Goal: Task Accomplishment & Management: Manage account settings

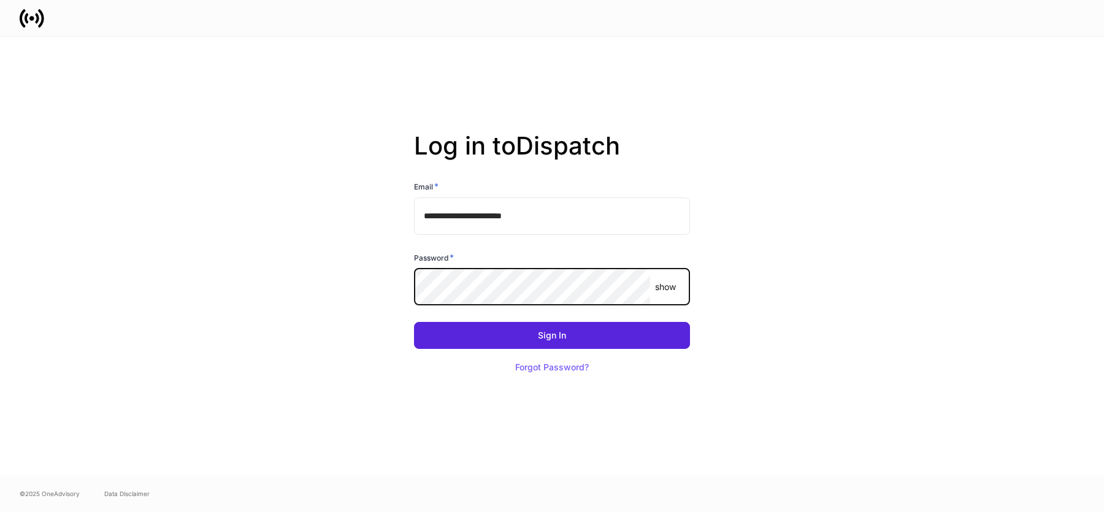
click at [414, 322] on button "Sign In" at bounding box center [552, 335] width 276 height 27
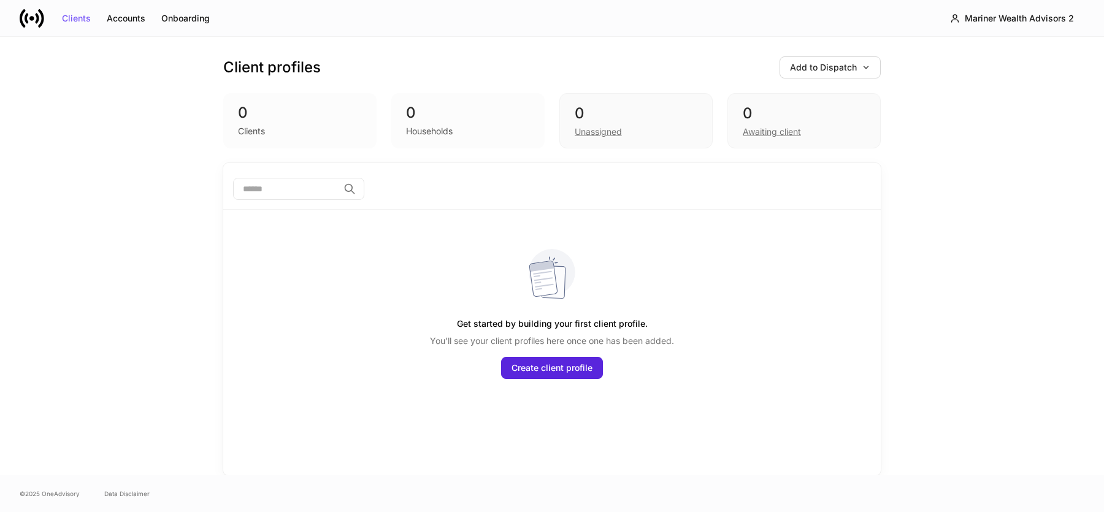
click at [287, 194] on input "search" at bounding box center [285, 189] width 105 height 22
type input "**********"
click at [356, 193] on icon at bounding box center [349, 189] width 12 height 12
click at [356, 189] on icon at bounding box center [349, 189] width 12 height 12
click at [437, 128] on div "Households" at bounding box center [429, 131] width 47 height 12
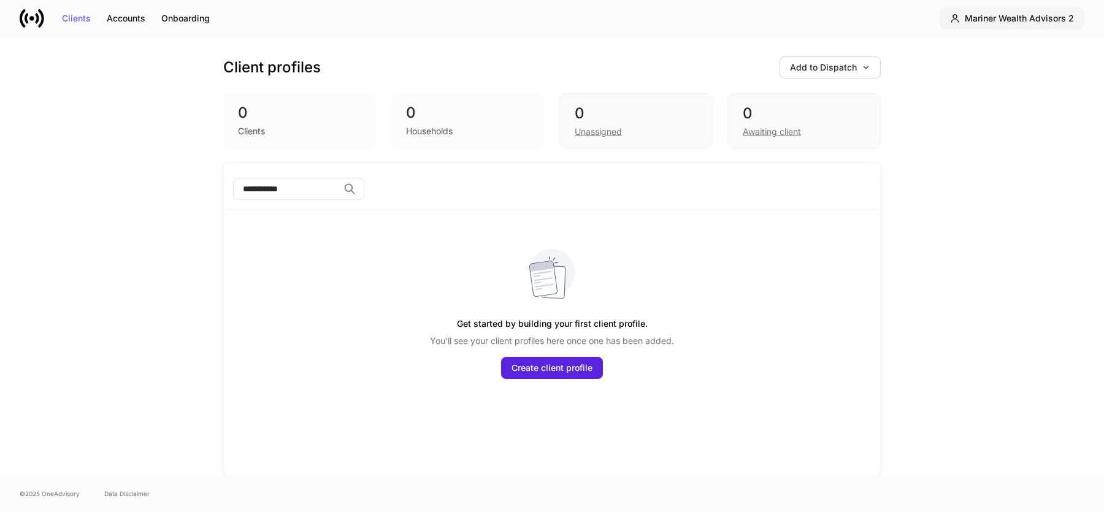
click at [1043, 18] on div "Mariner Wealth Advisors 2" at bounding box center [1019, 18] width 109 height 9
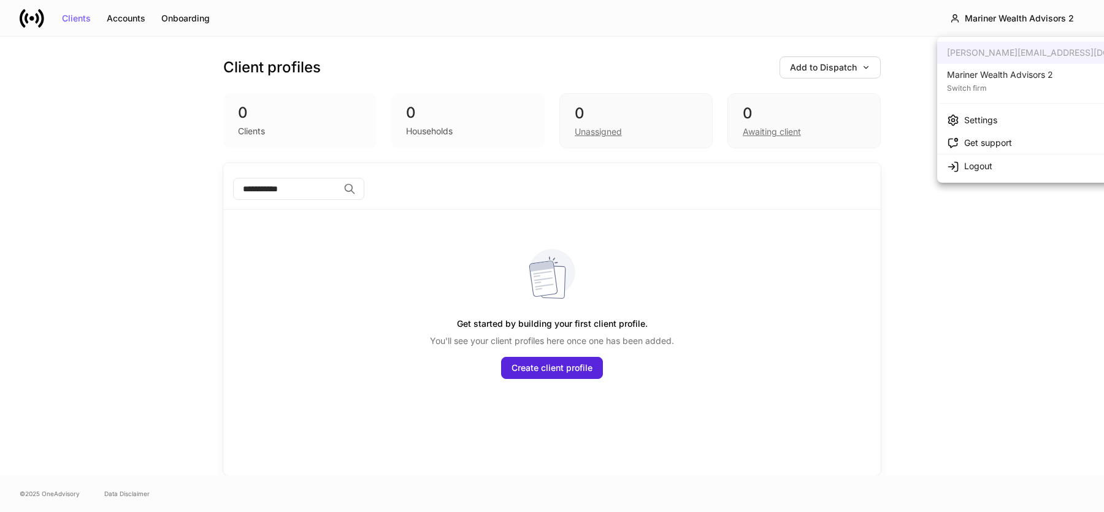
click at [1024, 83] on div "Switch firm" at bounding box center [1000, 87] width 106 height 12
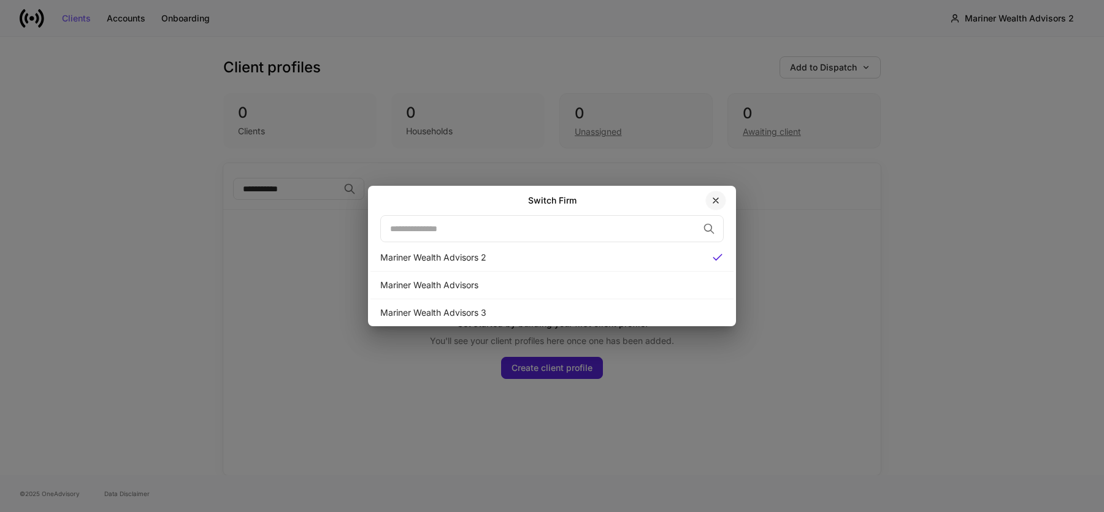
click at [715, 201] on icon "button" at bounding box center [715, 200] width 5 height 5
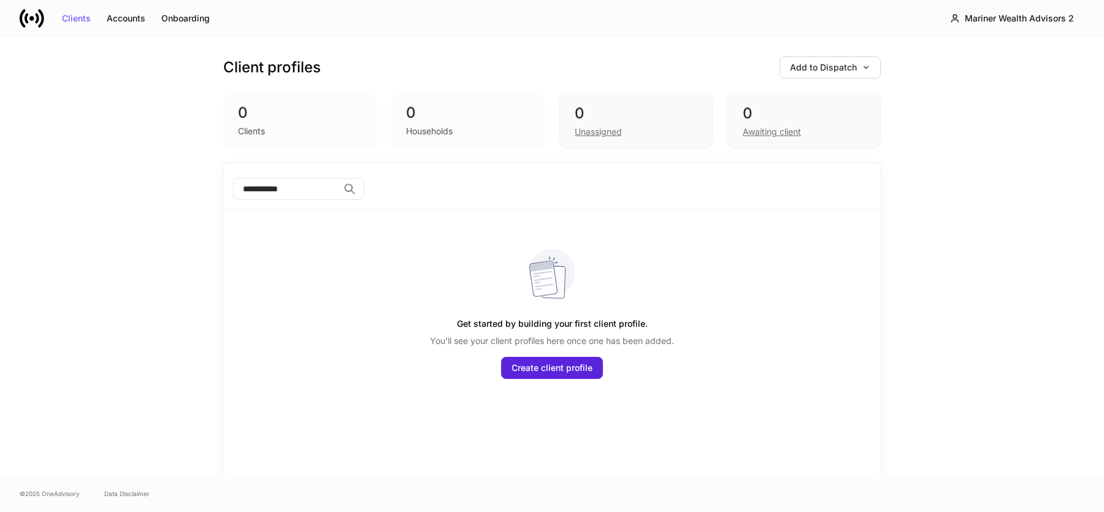
click at [430, 140] on div "0 Households" at bounding box center [467, 120] width 153 height 55
click at [430, 127] on div "Households" at bounding box center [429, 131] width 47 height 12
click at [132, 20] on div "Accounts" at bounding box center [126, 18] width 39 height 9
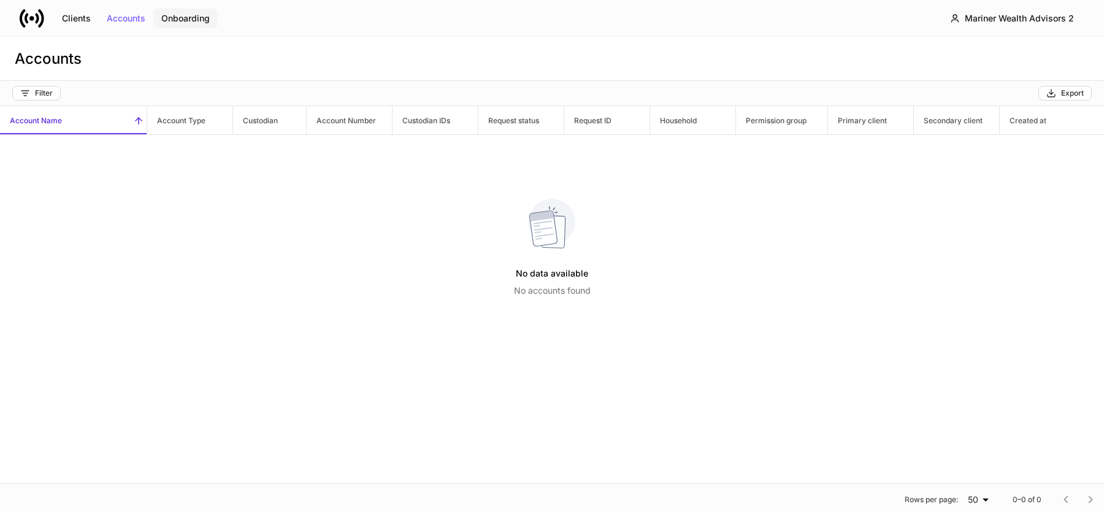
click at [180, 10] on button "Onboarding" at bounding box center [185, 19] width 64 height 20
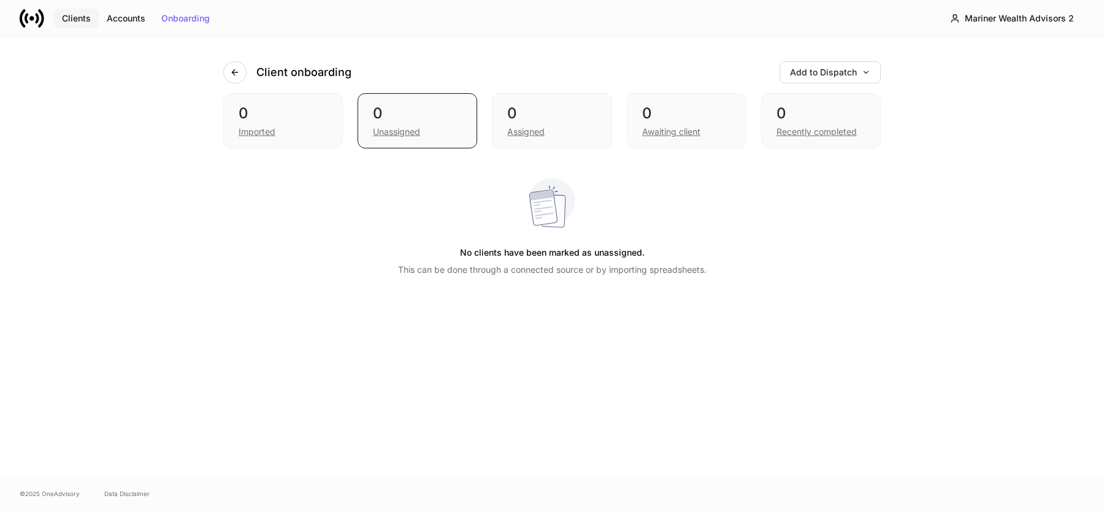
click at [78, 17] on div "Clients" at bounding box center [76, 18] width 29 height 9
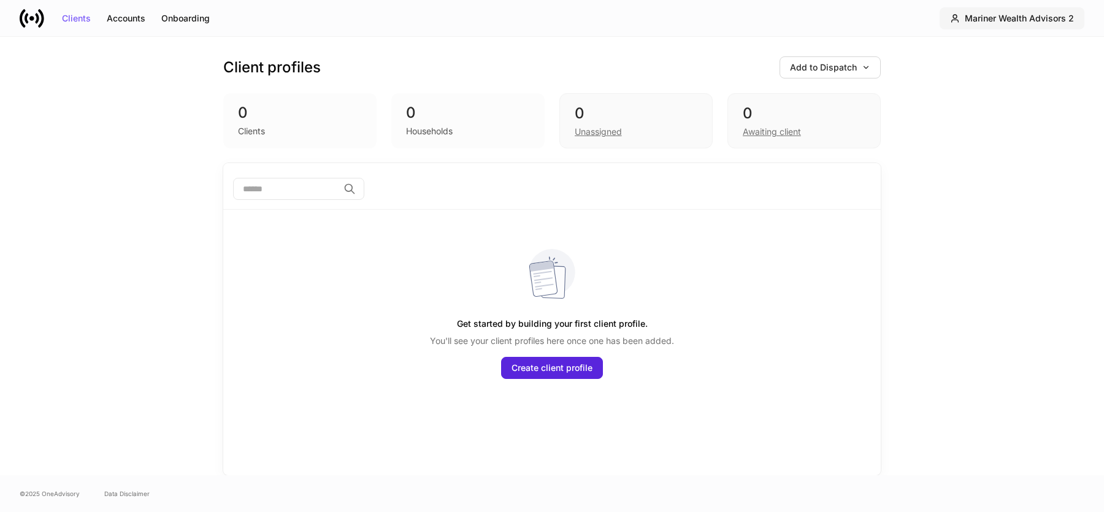
click at [1034, 20] on div "Mariner Wealth Advisors 2" at bounding box center [1019, 18] width 109 height 9
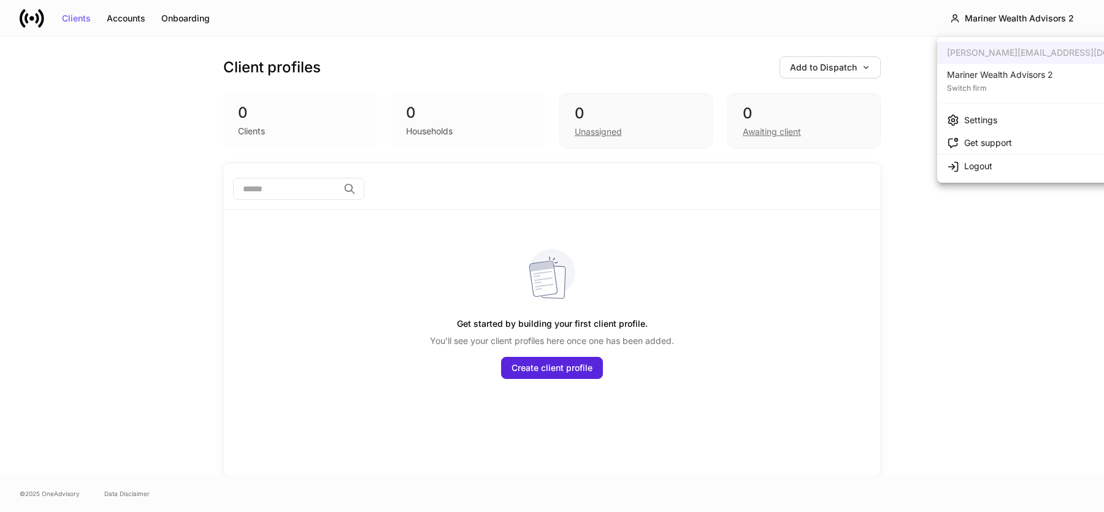
click at [995, 77] on div "Mariner Wealth Advisors 2" at bounding box center [1000, 75] width 106 height 12
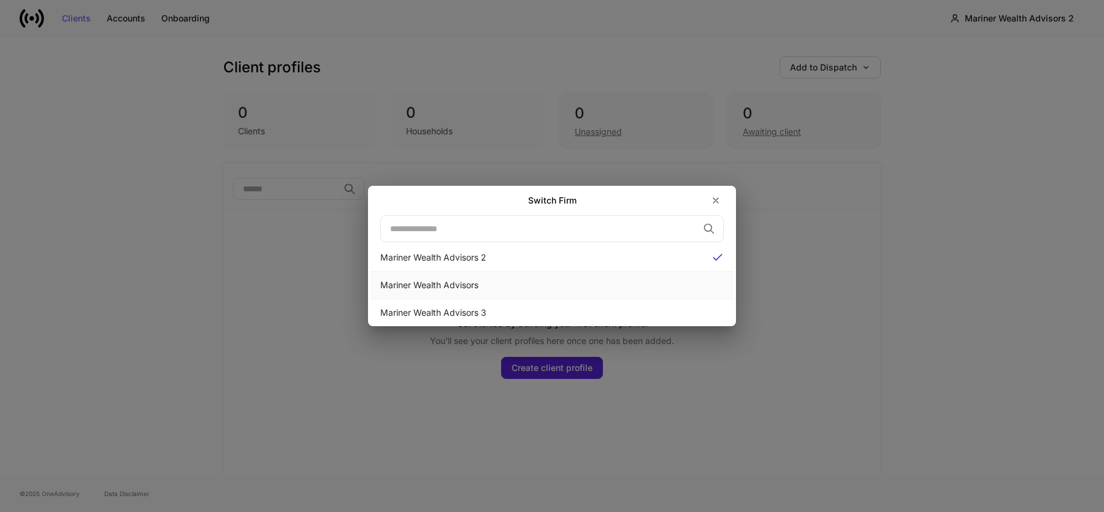
click at [582, 292] on div "Mariner Wealth Advisors" at bounding box center [551, 286] width 363 height 28
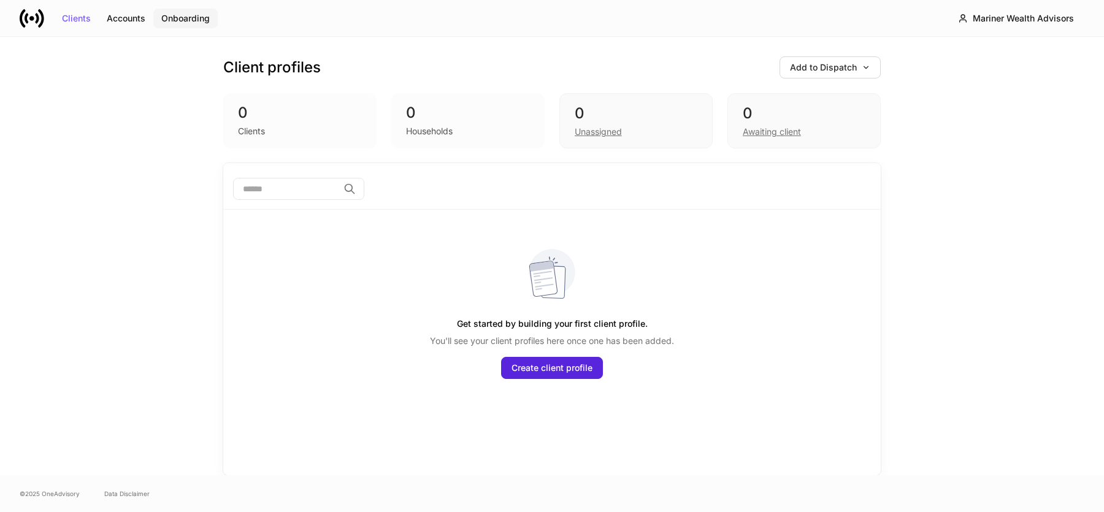
click at [193, 24] on button "Onboarding" at bounding box center [185, 19] width 64 height 20
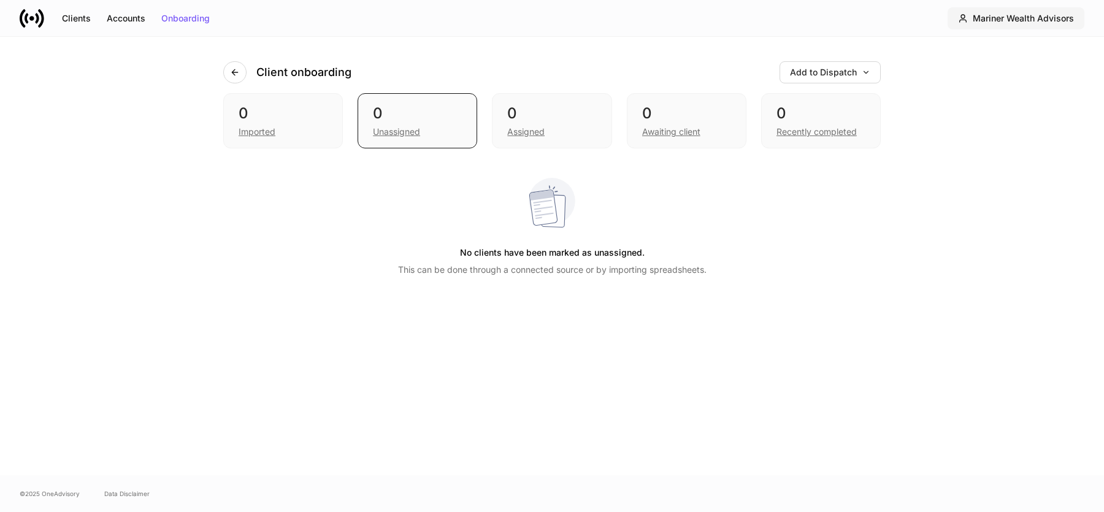
click at [1049, 17] on div "Mariner Wealth Advisors" at bounding box center [1023, 18] width 101 height 9
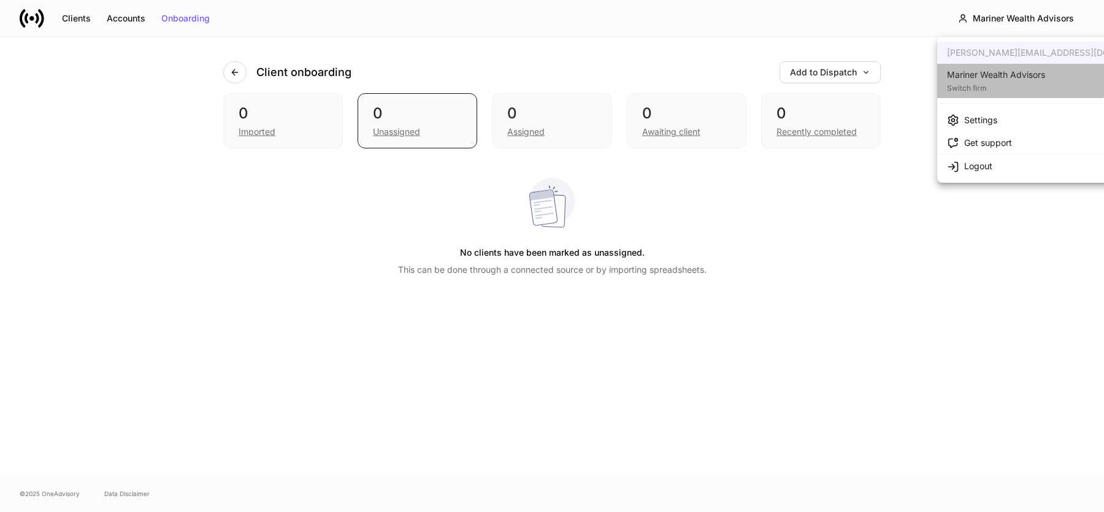
click at [1020, 79] on div "Mariner Wealth Advisors" at bounding box center [996, 75] width 98 height 12
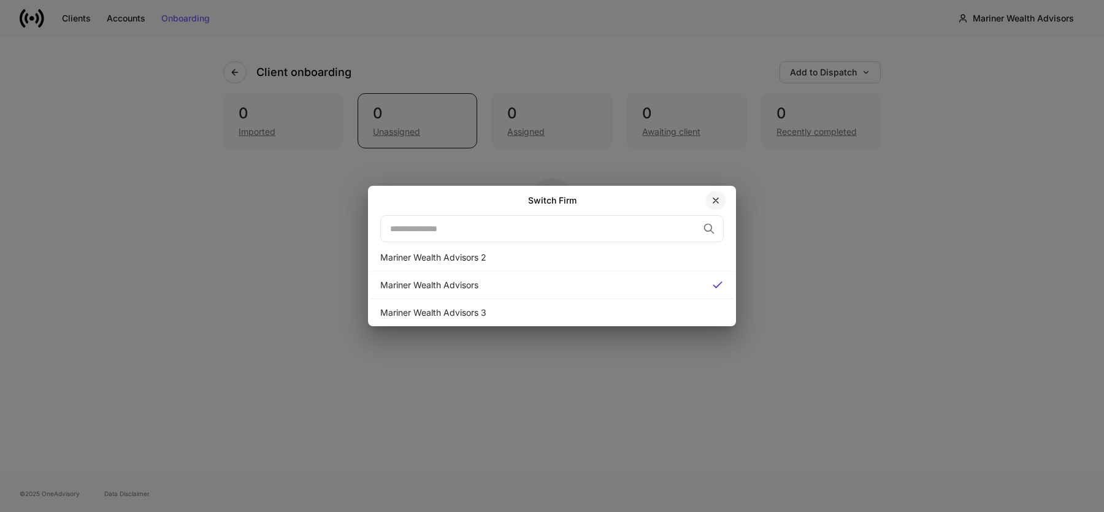
click at [719, 198] on icon "button" at bounding box center [716, 201] width 10 height 10
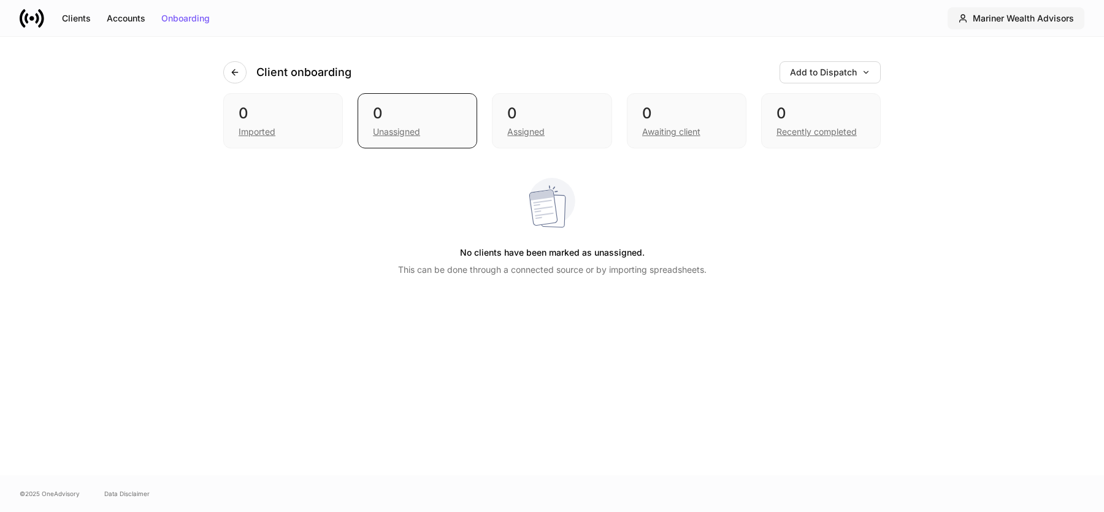
click at [1042, 16] on div "Mariner Wealth Advisors" at bounding box center [1023, 18] width 101 height 9
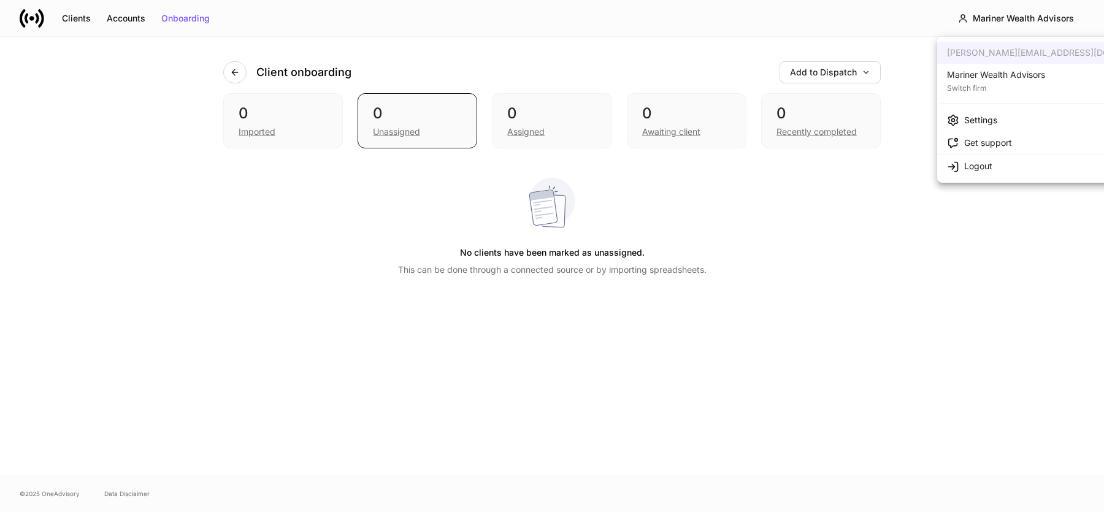
click at [1003, 109] on li "Settings" at bounding box center [1056, 120] width 238 height 23
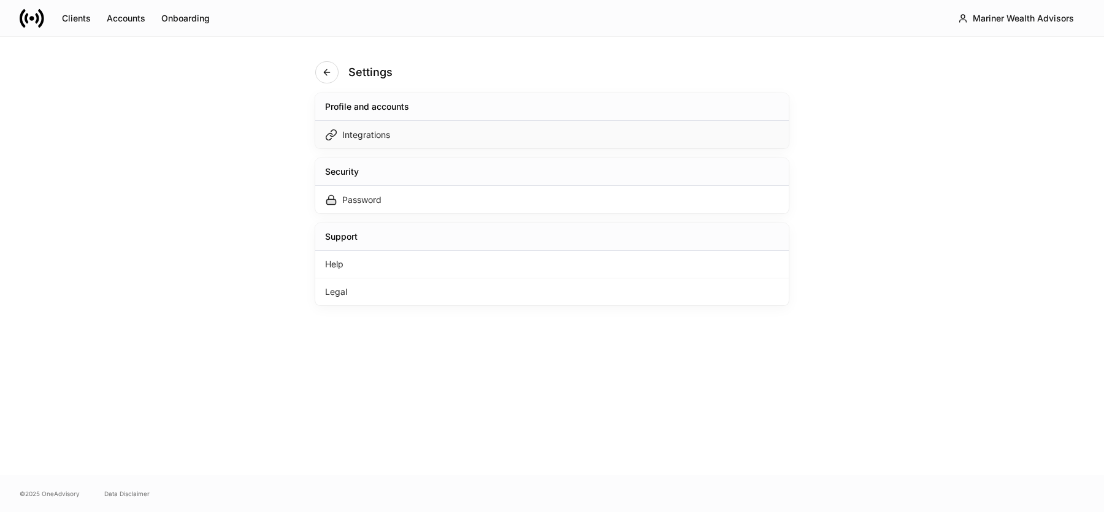
click at [457, 128] on div "Integrations" at bounding box center [551, 135] width 473 height 28
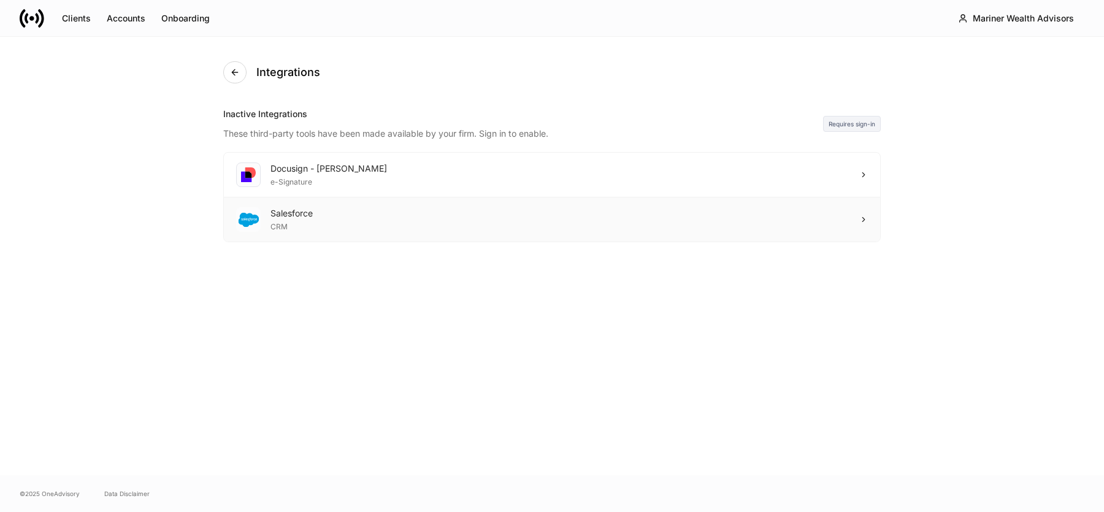
click at [475, 225] on div "Salesforce CRM" at bounding box center [552, 219] width 656 height 44
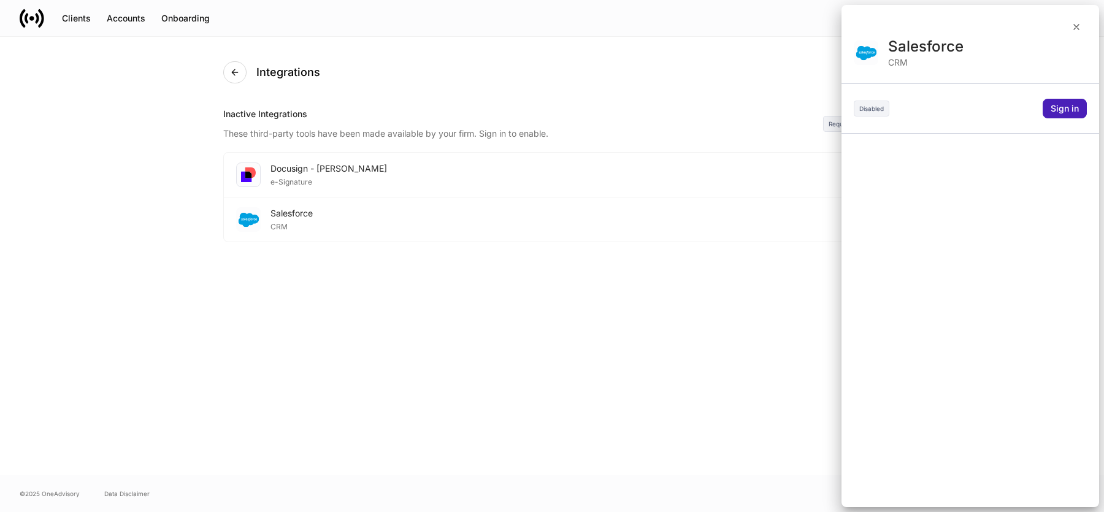
click at [1070, 110] on div "Sign in" at bounding box center [1065, 108] width 28 height 9
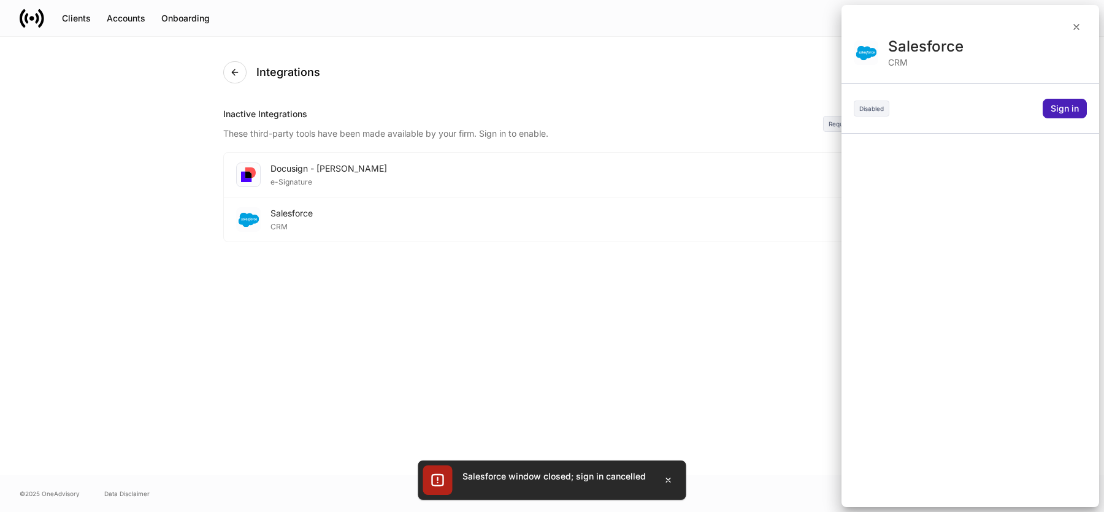
click at [1081, 109] on button "Sign in" at bounding box center [1065, 109] width 44 height 20
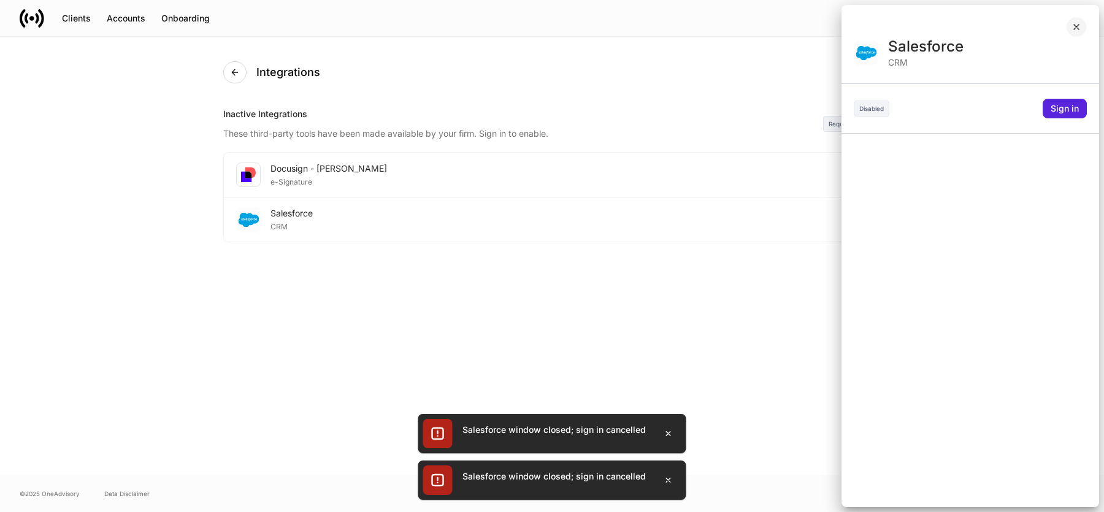
click at [1081, 31] on icon "button" at bounding box center [1076, 27] width 10 height 10
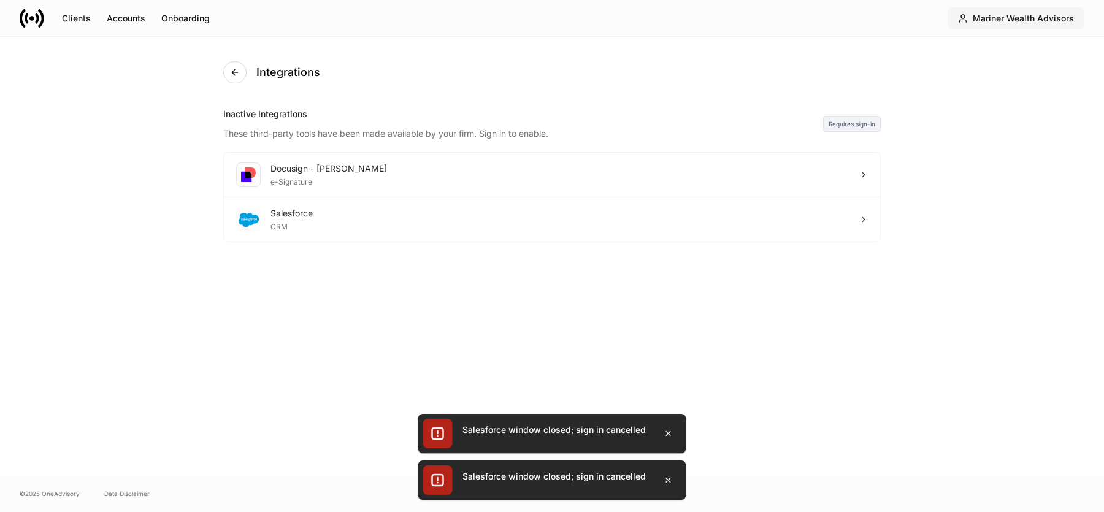
click at [1018, 18] on div "Mariner Wealth Advisors" at bounding box center [1023, 18] width 101 height 9
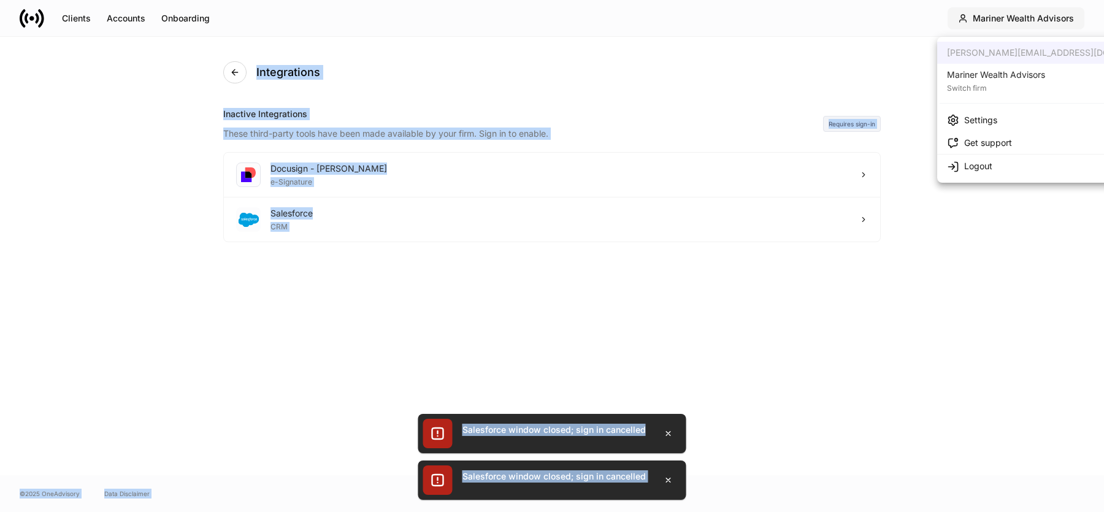
click at [1018, 18] on div at bounding box center [552, 256] width 1104 height 512
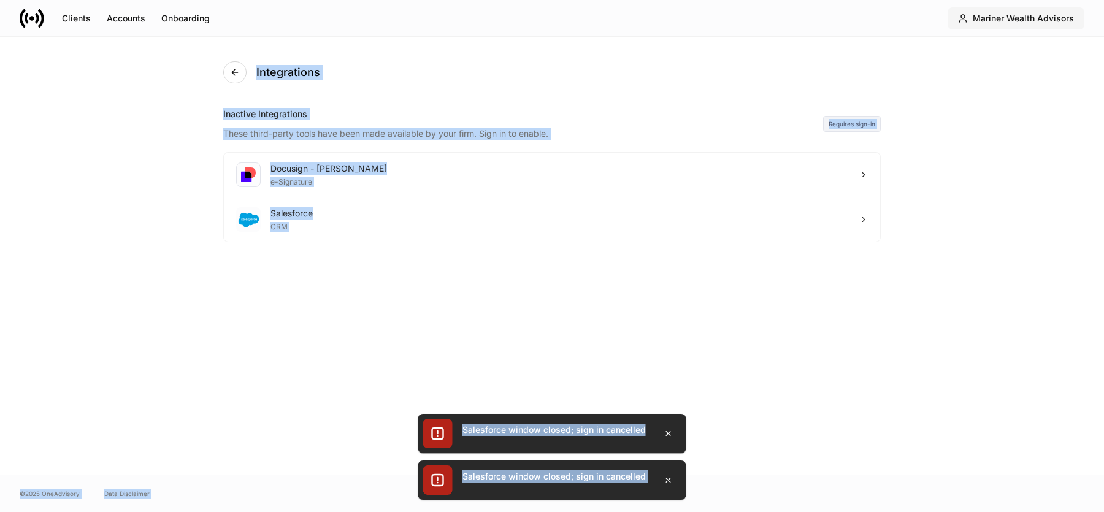
click at [1018, 18] on div "Mariner Wealth Advisors" at bounding box center [1023, 18] width 101 height 9
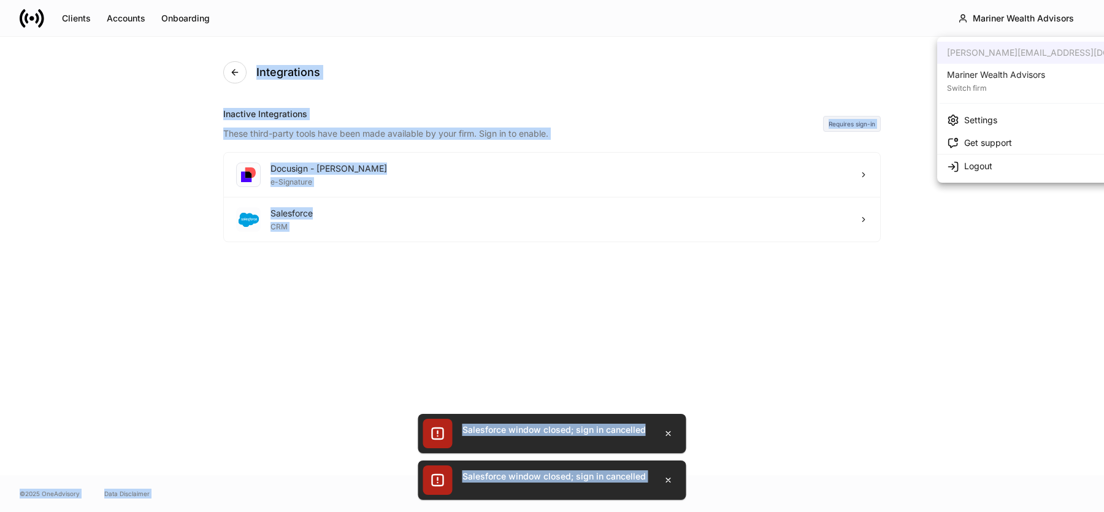
click at [1020, 85] on div "Switch firm" at bounding box center [996, 87] width 98 height 12
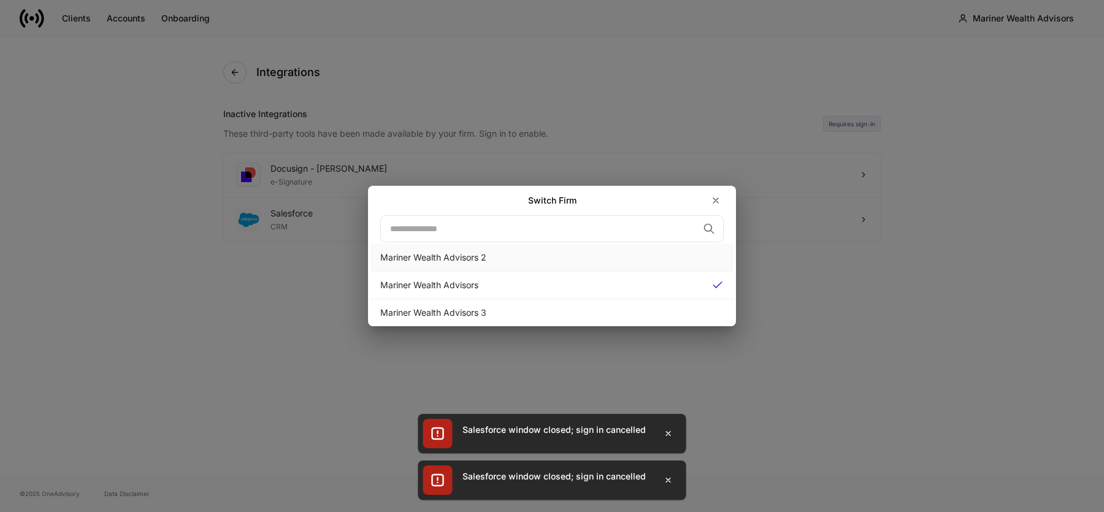
click at [512, 253] on div "Mariner Wealth Advisors 2" at bounding box center [551, 257] width 343 height 12
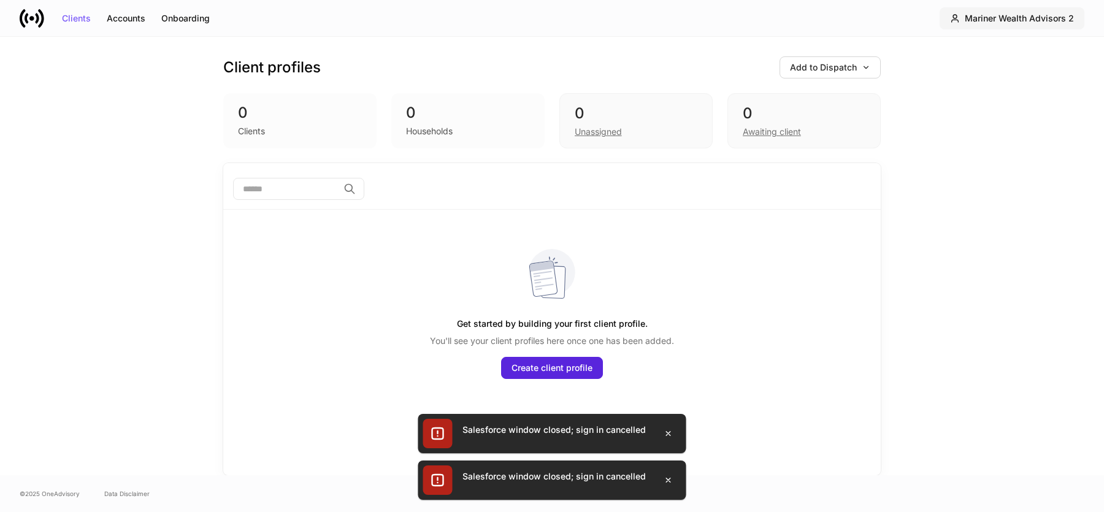
click at [1028, 20] on div "Mariner Wealth Advisors 2" at bounding box center [1019, 18] width 109 height 9
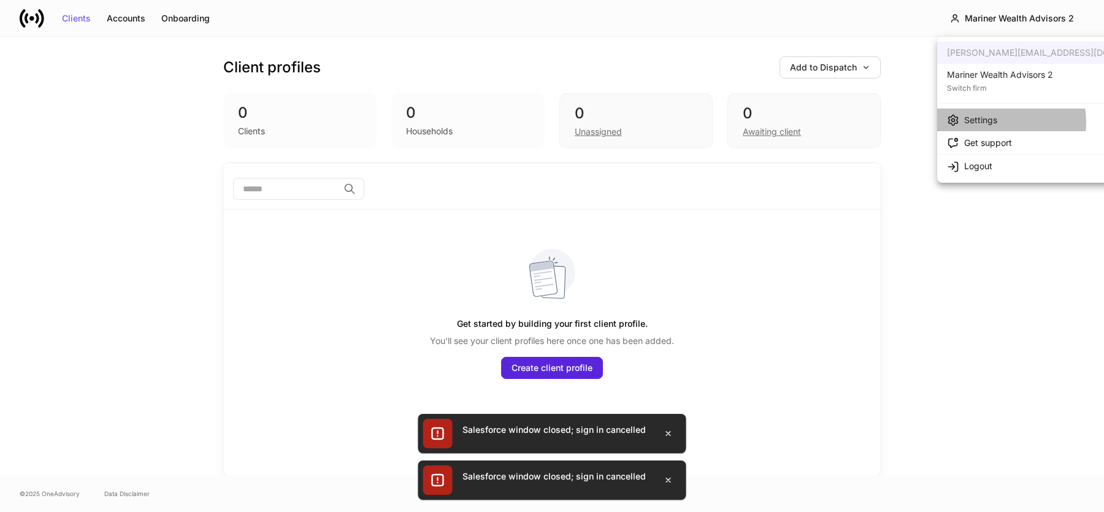
click at [1001, 122] on li "Settings" at bounding box center [1056, 120] width 238 height 23
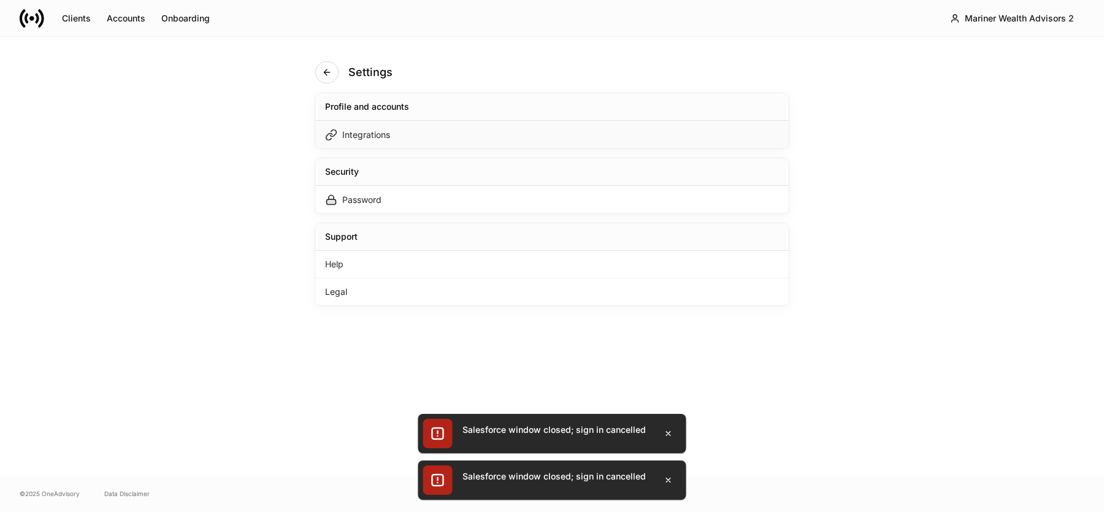
click at [545, 132] on div "Integrations" at bounding box center [551, 135] width 473 height 28
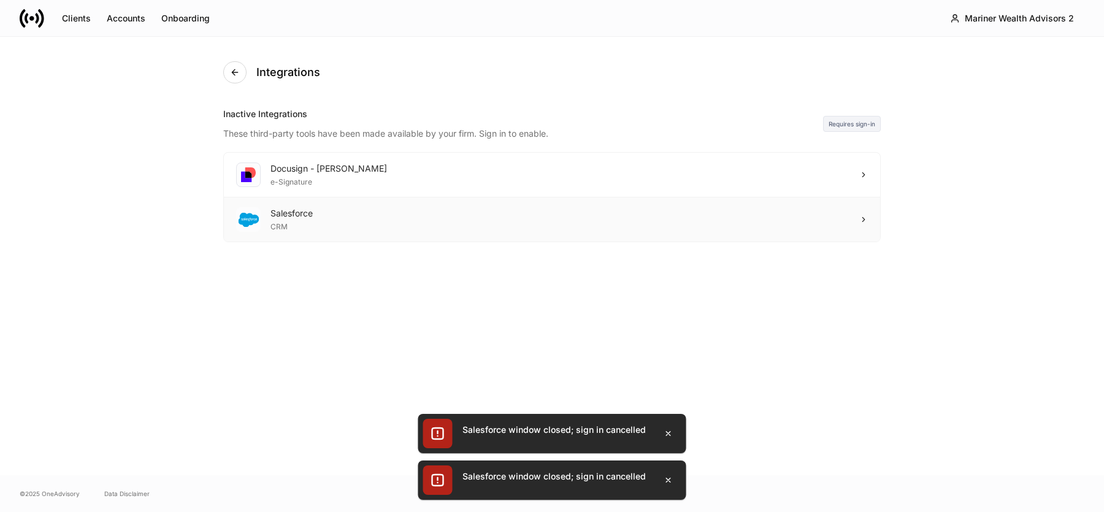
click at [652, 205] on div "Salesforce CRM" at bounding box center [552, 219] width 656 height 44
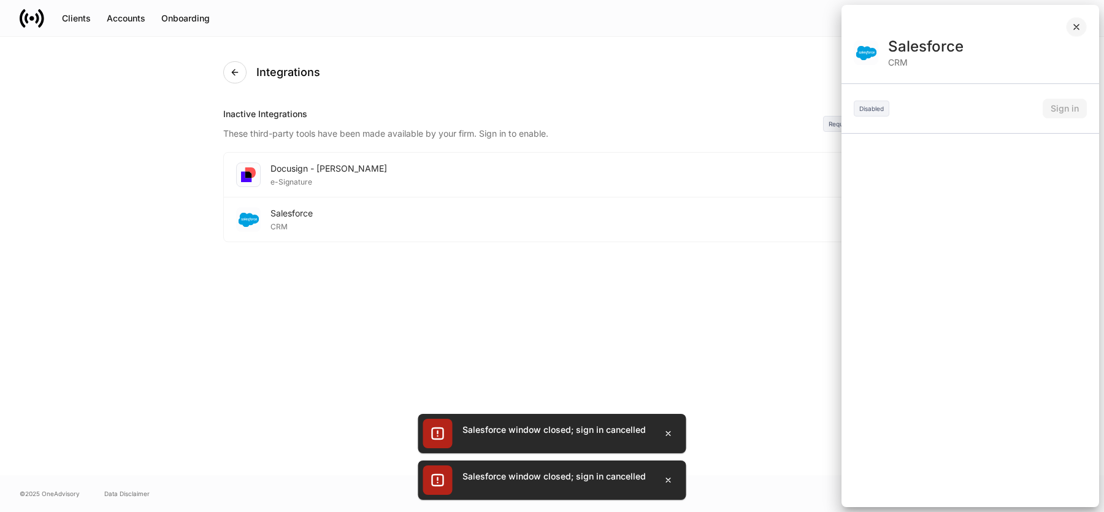
click at [1081, 27] on icon "button" at bounding box center [1076, 27] width 10 height 10
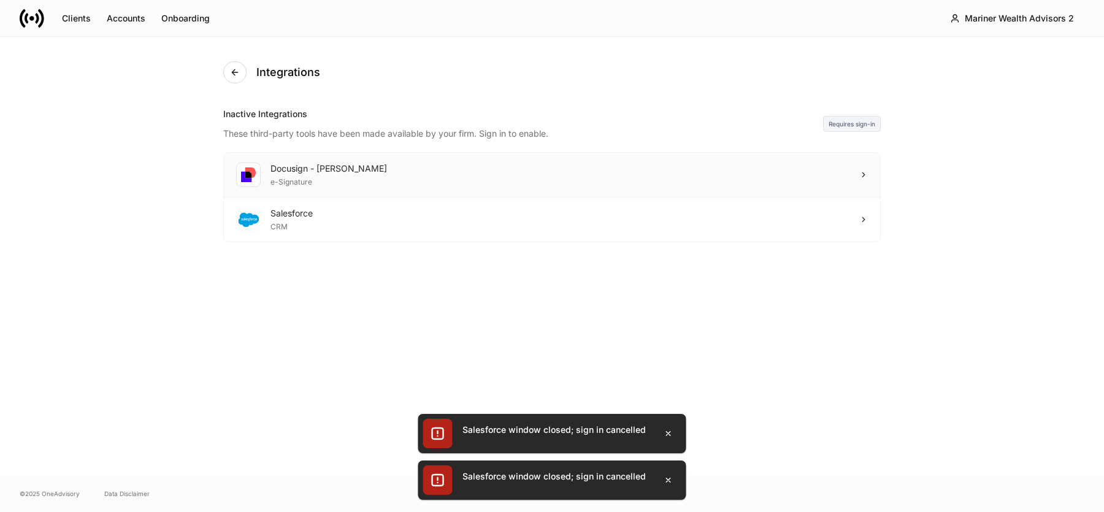
click at [754, 172] on div "Docusign - Schwab e-Signature" at bounding box center [552, 175] width 656 height 45
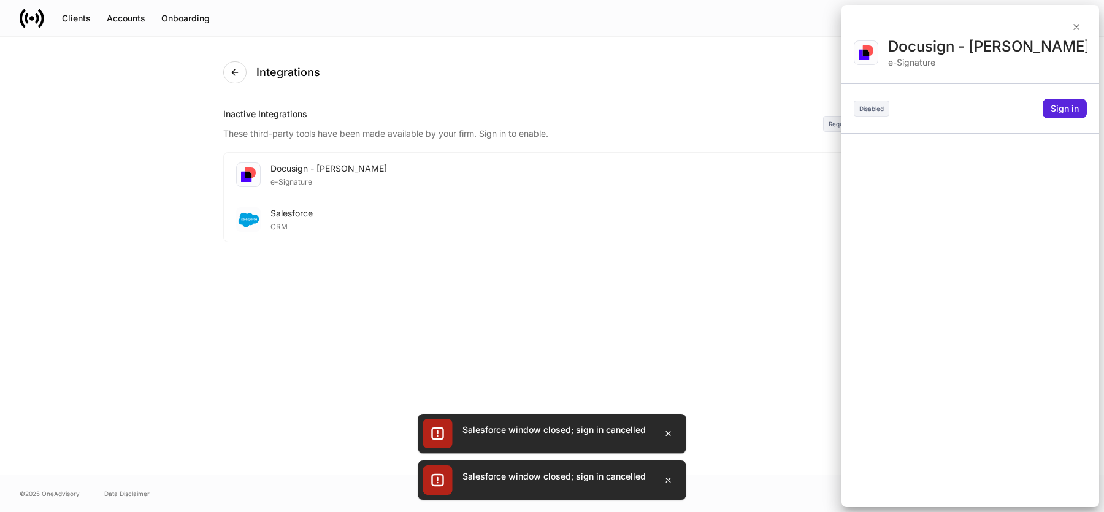
click at [1084, 18] on div at bounding box center [970, 21] width 258 height 32
click at [1084, 19] on div at bounding box center [970, 21] width 258 height 32
click at [1073, 26] on icon "button" at bounding box center [1076, 27] width 10 height 10
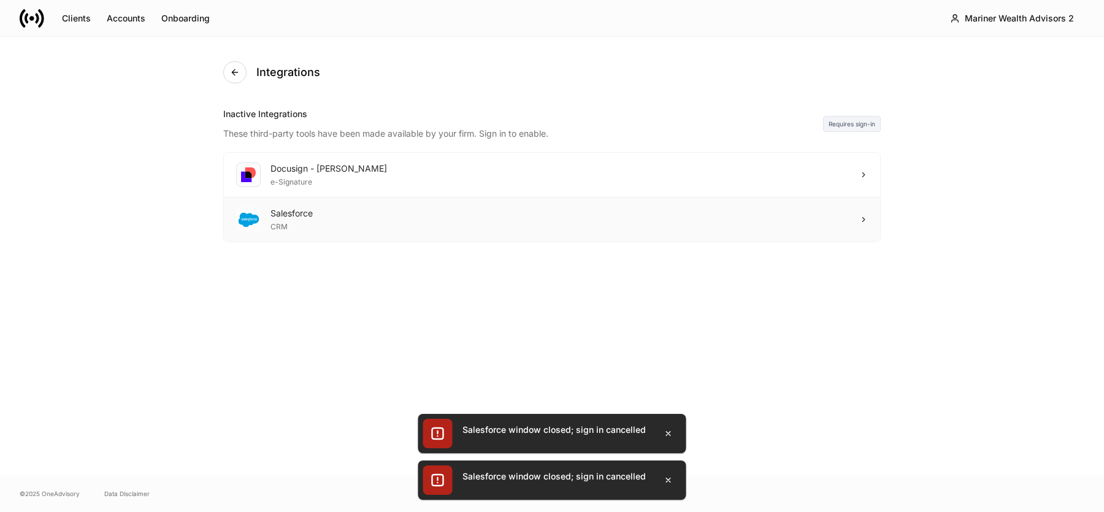
click at [496, 207] on div "Salesforce CRM" at bounding box center [552, 219] width 656 height 44
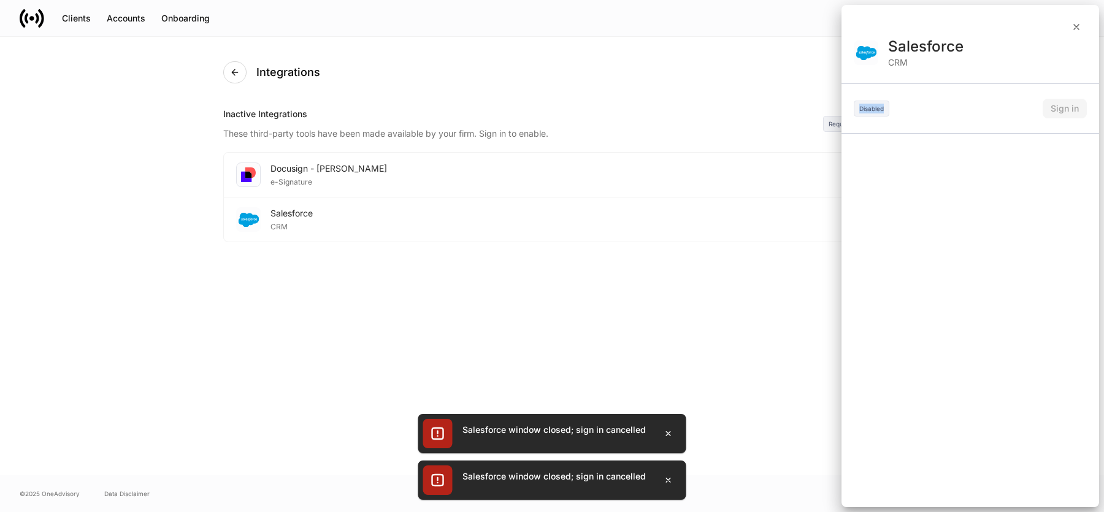
drag, startPoint x: 857, startPoint y: 105, endPoint x: 897, endPoint y: 105, distance: 39.9
click at [898, 105] on div "Disabled Sign in" at bounding box center [970, 109] width 233 height 20
click at [897, 105] on div "Disabled Sign in" at bounding box center [970, 109] width 233 height 20
click at [1077, 30] on icon "button" at bounding box center [1076, 27] width 10 height 10
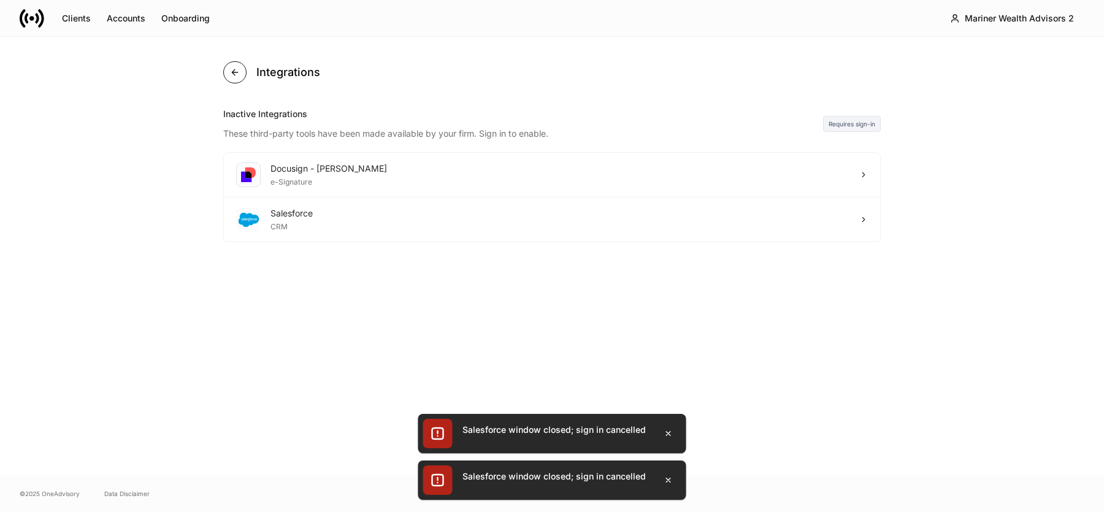
click at [239, 72] on icon "button" at bounding box center [235, 72] width 10 height 10
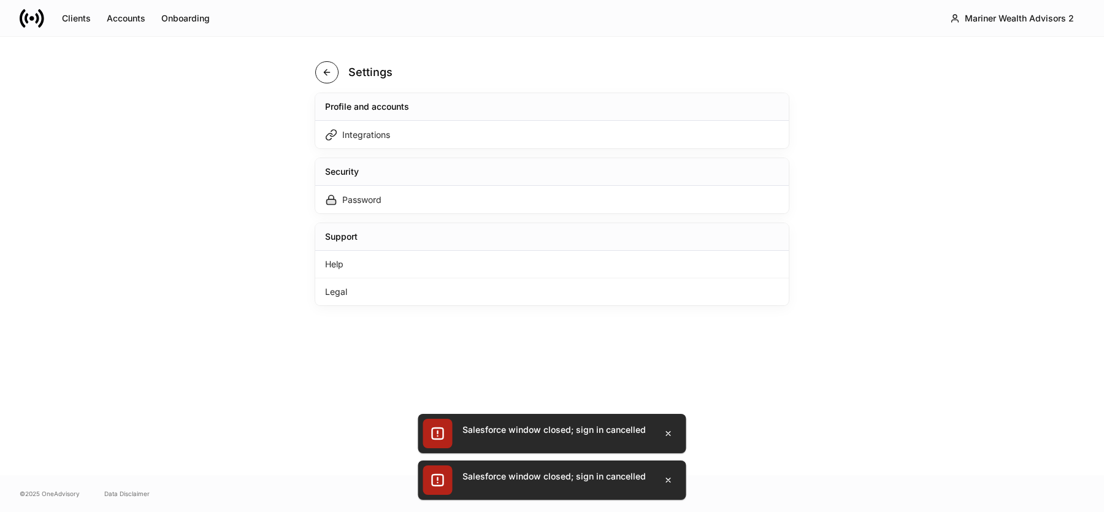
click at [325, 75] on icon "button" at bounding box center [327, 72] width 10 height 10
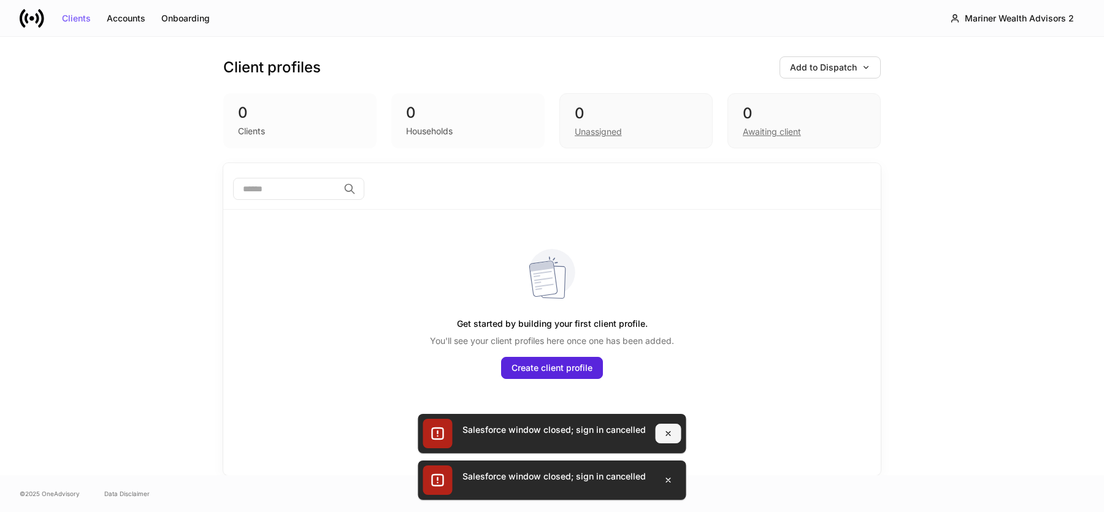
click at [673, 433] on button "button" at bounding box center [669, 434] width 26 height 20
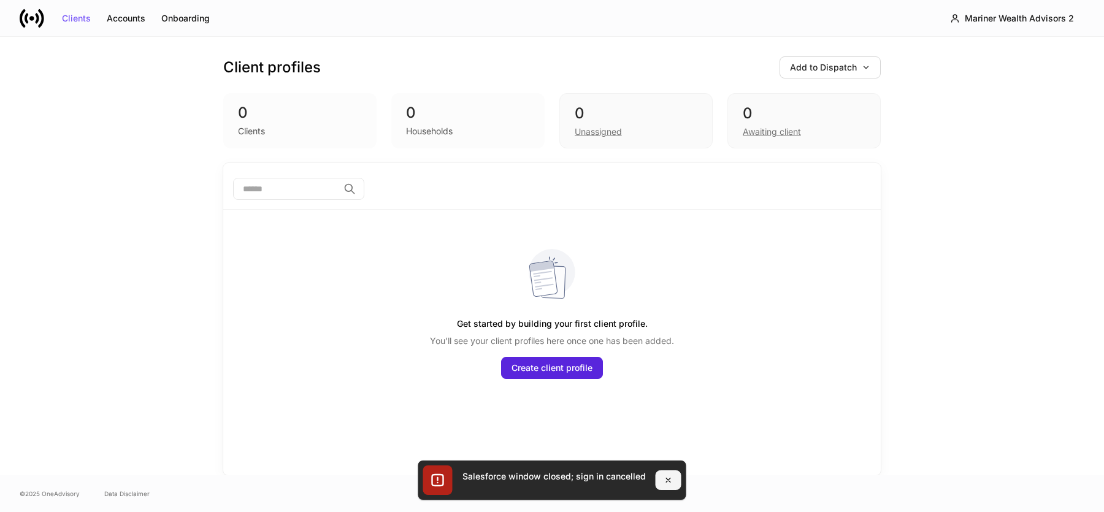
click at [676, 473] on button "button" at bounding box center [669, 480] width 26 height 20
